Goal: Information Seeking & Learning: Understand process/instructions

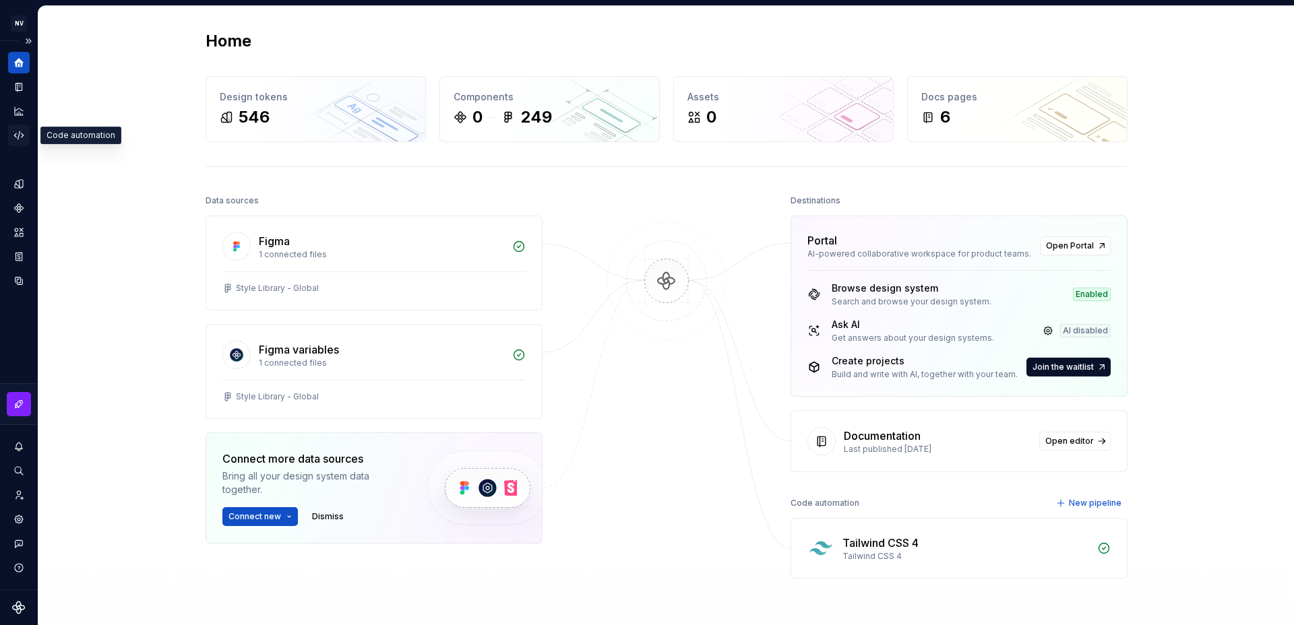
click at [19, 134] on icon "Code automation" at bounding box center [18, 135] width 9 height 8
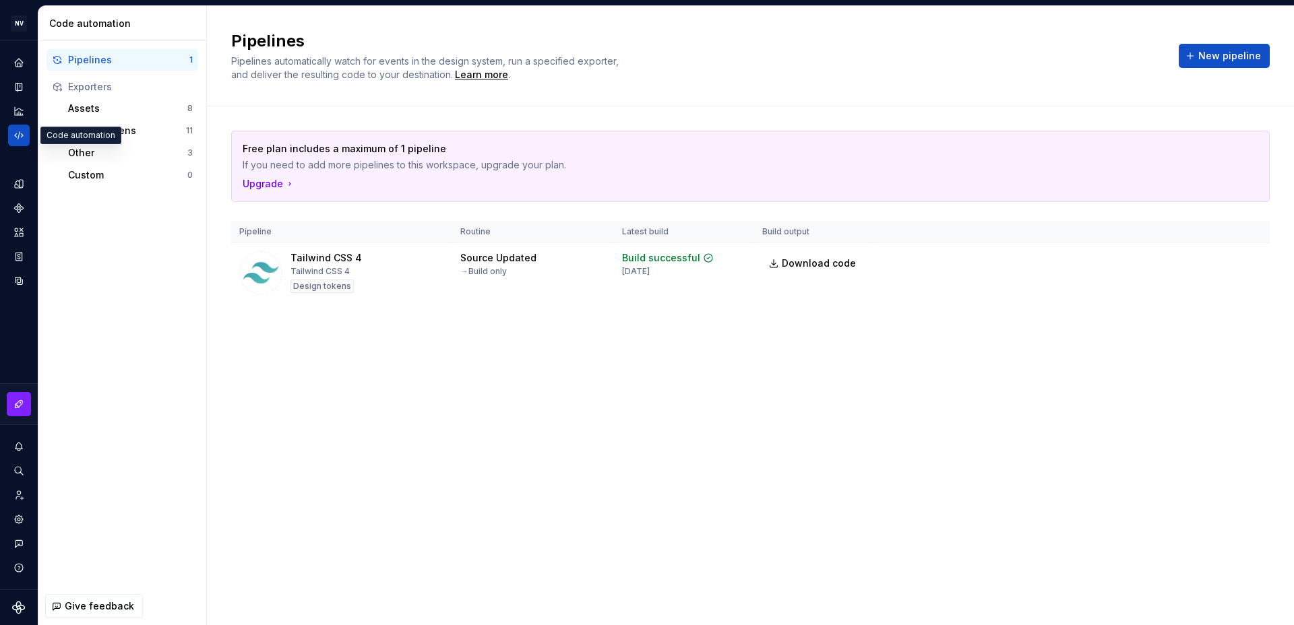
drag, startPoint x: 696, startPoint y: 285, endPoint x: 505, endPoint y: 151, distance: 233.7
click at [695, 284] on td "Build successful 2 days ago" at bounding box center [684, 273] width 140 height 60
drag, startPoint x: 509, startPoint y: 422, endPoint x: 668, endPoint y: 387, distance: 162.8
click at [510, 420] on div "Pipelines Pipelines automatically watch for events in the design system, run a …" at bounding box center [750, 315] width 1087 height 619
drag, startPoint x: 333, startPoint y: 319, endPoint x: 599, endPoint y: 315, distance: 266.2
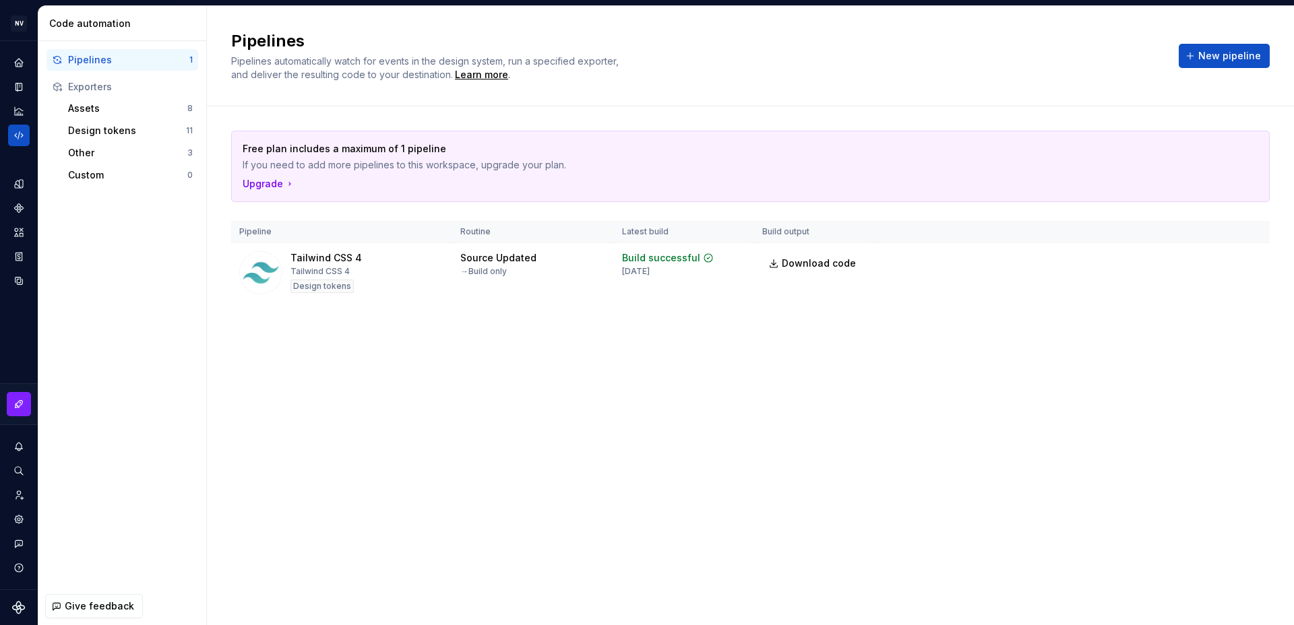
click at [360, 324] on div "Free plan includes a maximum of 1 pipeline If you need to add more pipelines to…" at bounding box center [750, 229] width 1038 height 247
